Goal: Task Accomplishment & Management: Manage account settings

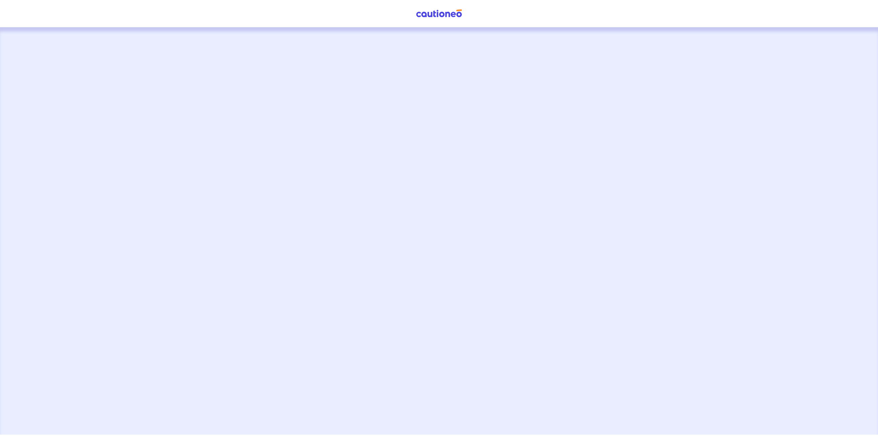
click at [415, 15] on img at bounding box center [438, 13] width 51 height 9
drag, startPoint x: 427, startPoint y: 15, endPoint x: 440, endPoint y: 12, distance: 13.3
click at [427, 15] on img at bounding box center [438, 13] width 51 height 9
click at [444, 12] on img at bounding box center [438, 13] width 51 height 9
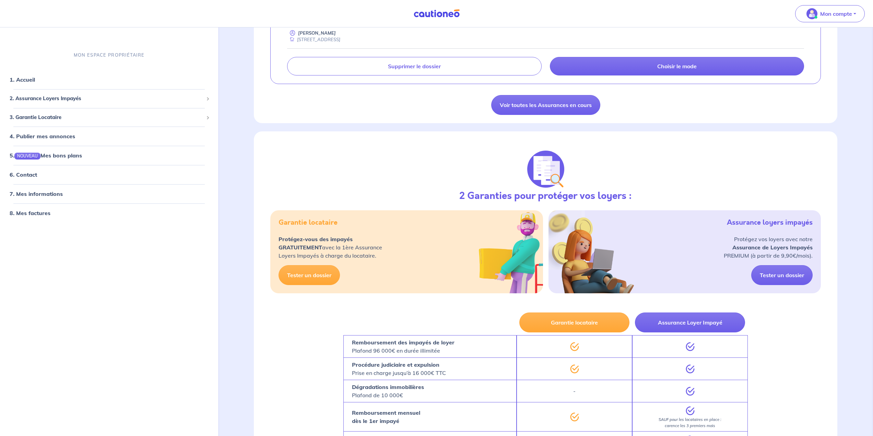
scroll to position [103, 0]
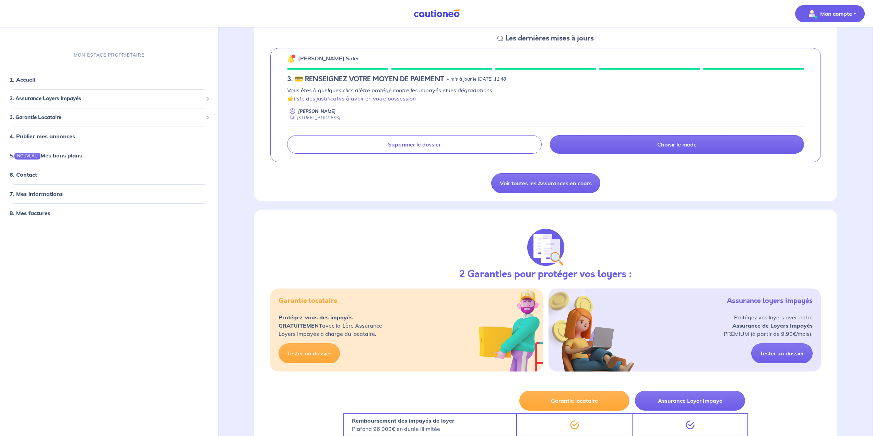
click at [837, 11] on p "Mon compte" at bounding box center [836, 14] width 32 height 8
click at [815, 40] on link "Mes informations" at bounding box center [823, 42] width 55 height 11
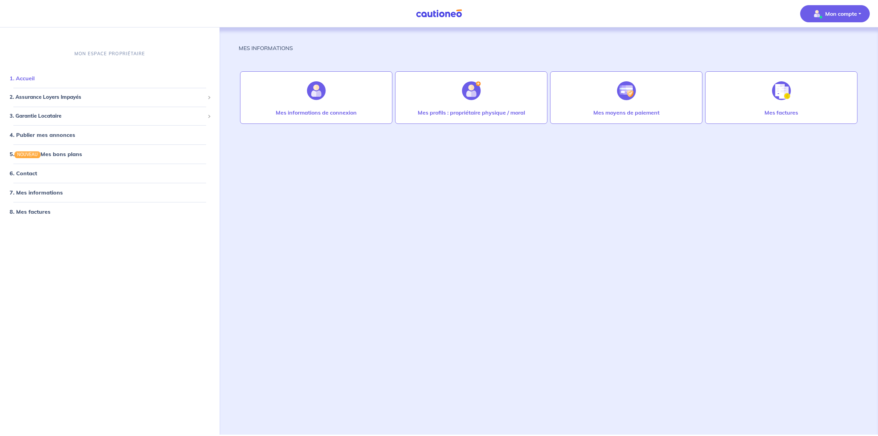
click at [35, 80] on link "1. Accueil" at bounding box center [22, 78] width 25 height 7
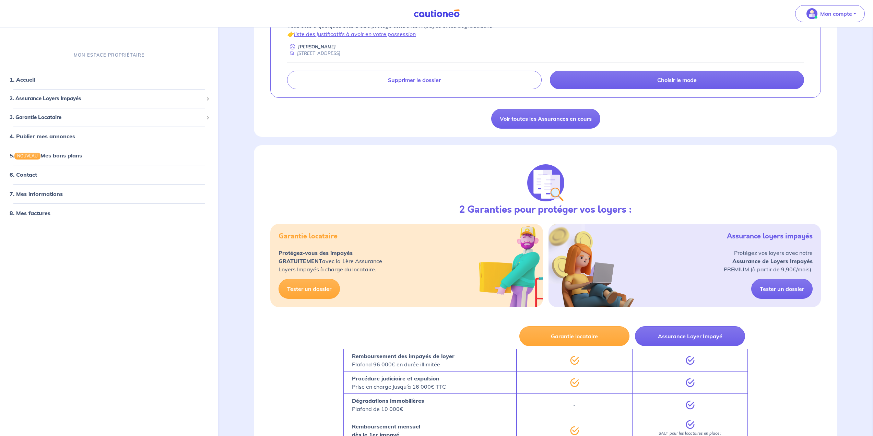
scroll to position [155, 0]
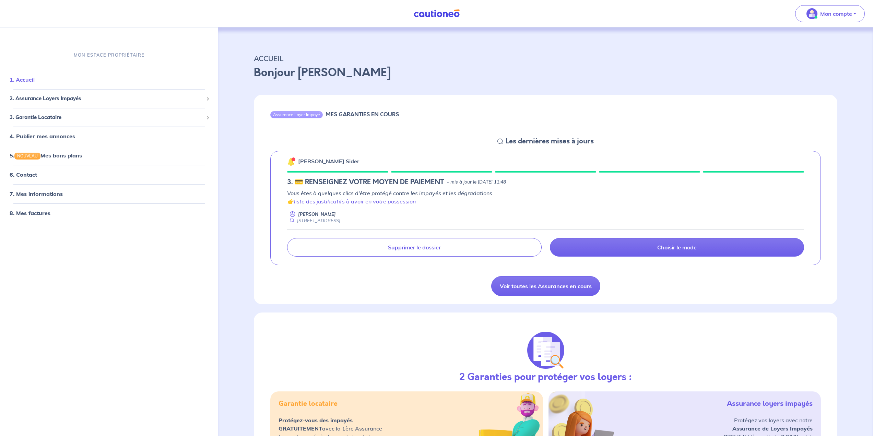
click at [28, 76] on link "1. Accueil" at bounding box center [22, 79] width 25 height 7
click at [850, 16] on p "Mon compte" at bounding box center [836, 14] width 32 height 8
click at [820, 61] on link "Me déconnecter" at bounding box center [823, 59] width 55 height 11
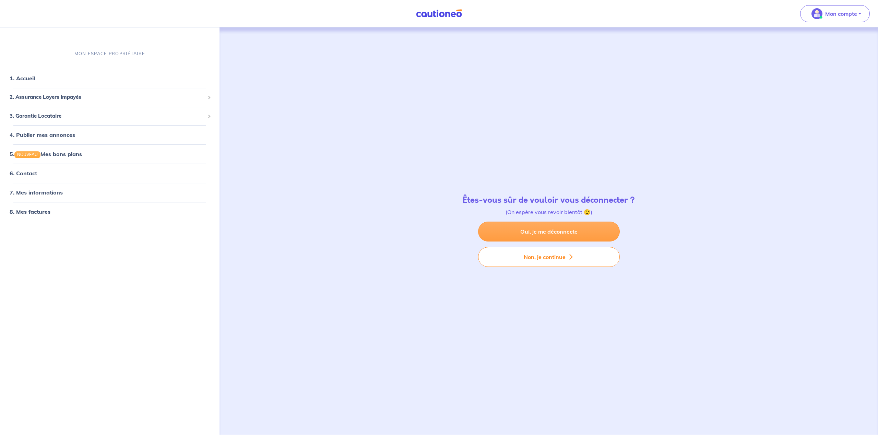
click at [529, 227] on link "Oui, je me déconnecte" at bounding box center [549, 232] width 142 height 20
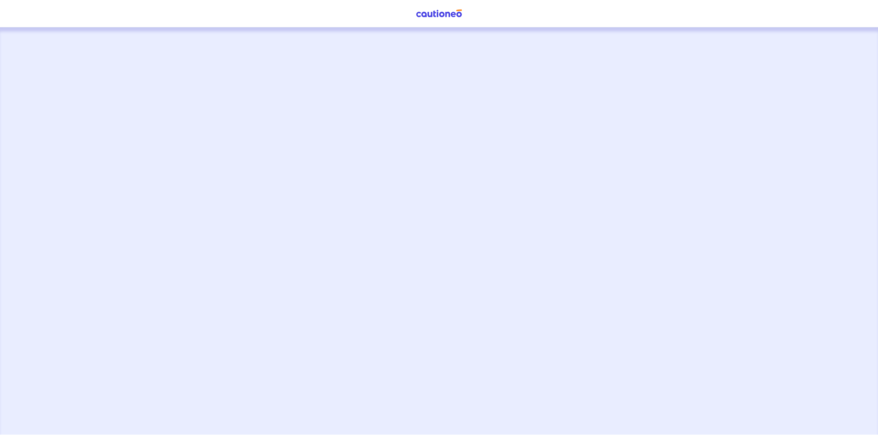
click at [350, 57] on div "Cautioneo" at bounding box center [439, 230] width 878 height 407
click at [400, 89] on div "Cautioneo" at bounding box center [439, 230] width 878 height 407
click at [819, 19] on img "button" at bounding box center [817, 13] width 11 height 11
click at [822, 39] on link "Mes informations" at bounding box center [828, 42] width 55 height 11
